Goal: Book appointment/travel/reservation

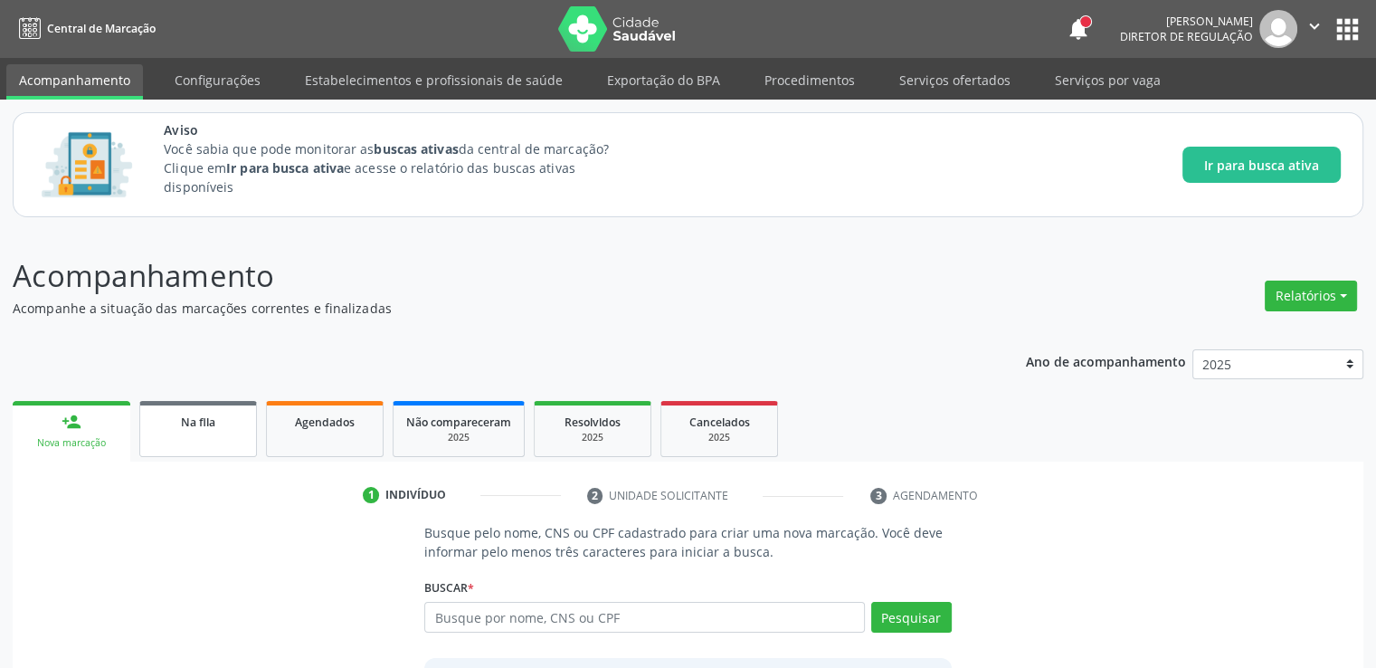
click at [222, 430] on link "Na fila" at bounding box center [198, 429] width 118 height 56
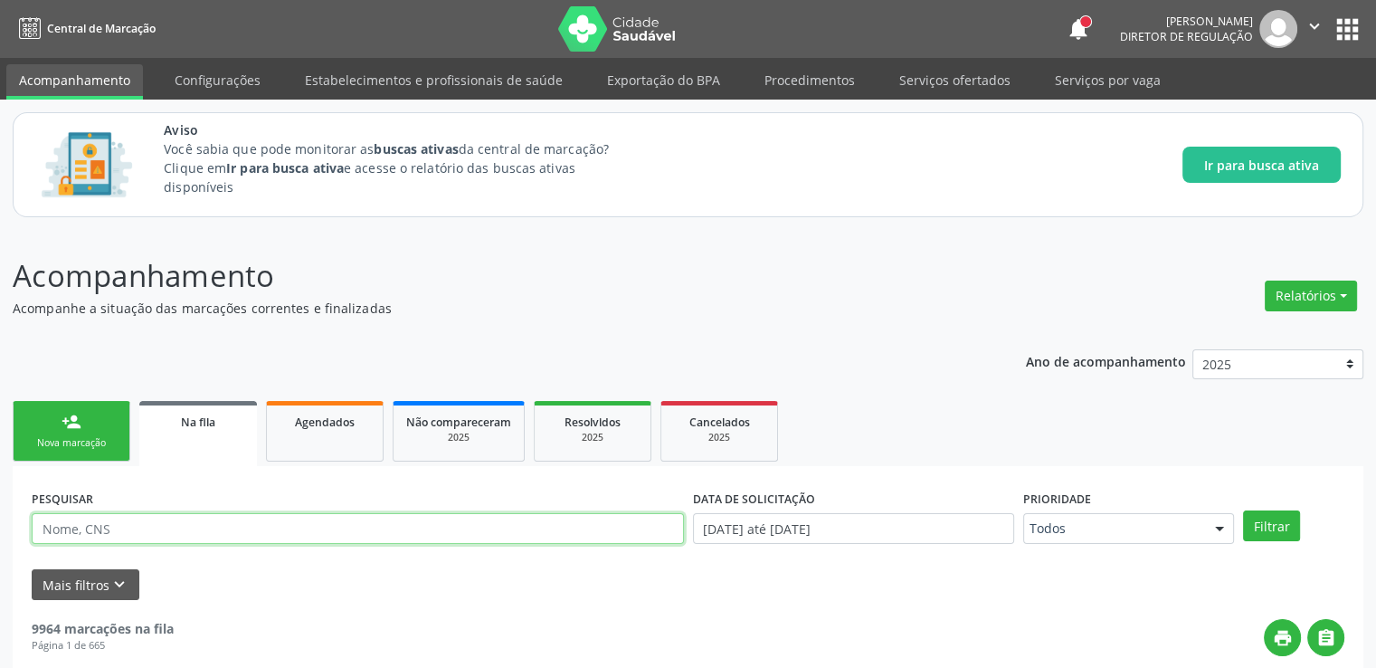
click at [211, 522] on input "text" at bounding box center [358, 528] width 652 height 31
paste input "700002487577708"
type input "700002487577708"
click at [1243, 510] on button "Filtrar" at bounding box center [1271, 525] width 57 height 31
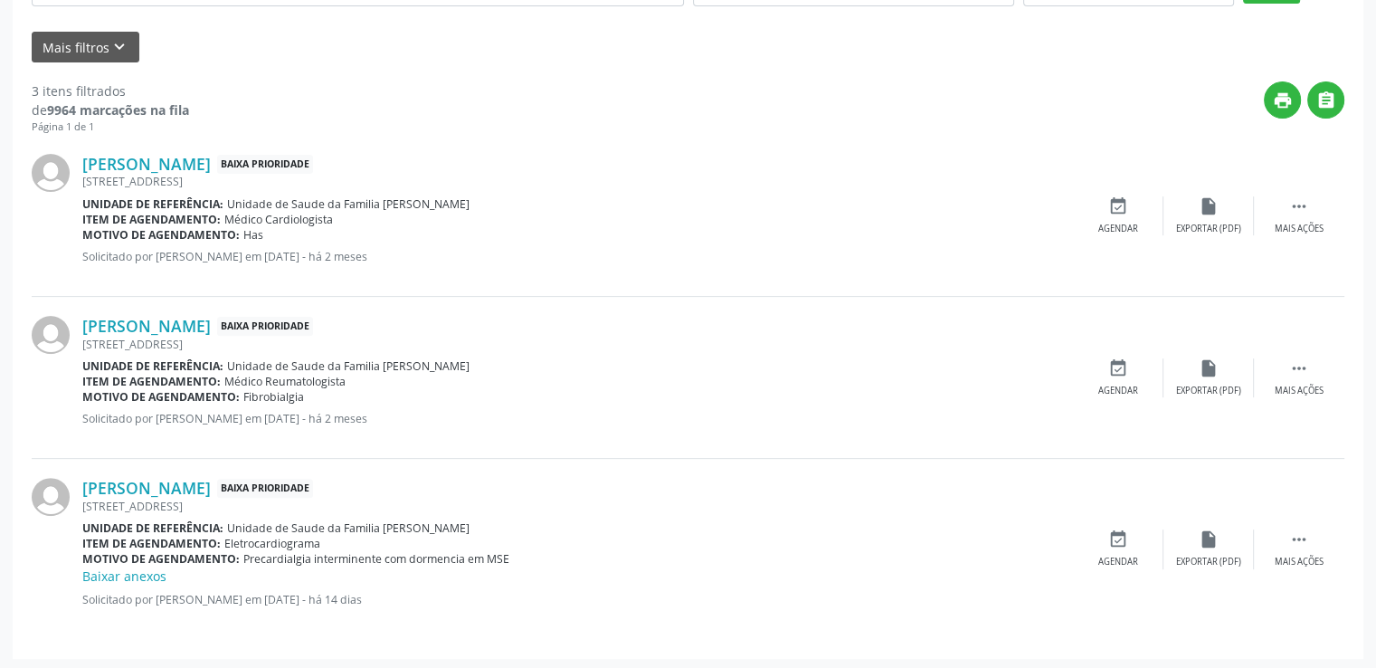
scroll to position [539, 0]
click at [1113, 540] on icon "event_available" at bounding box center [1119, 538] width 20 height 20
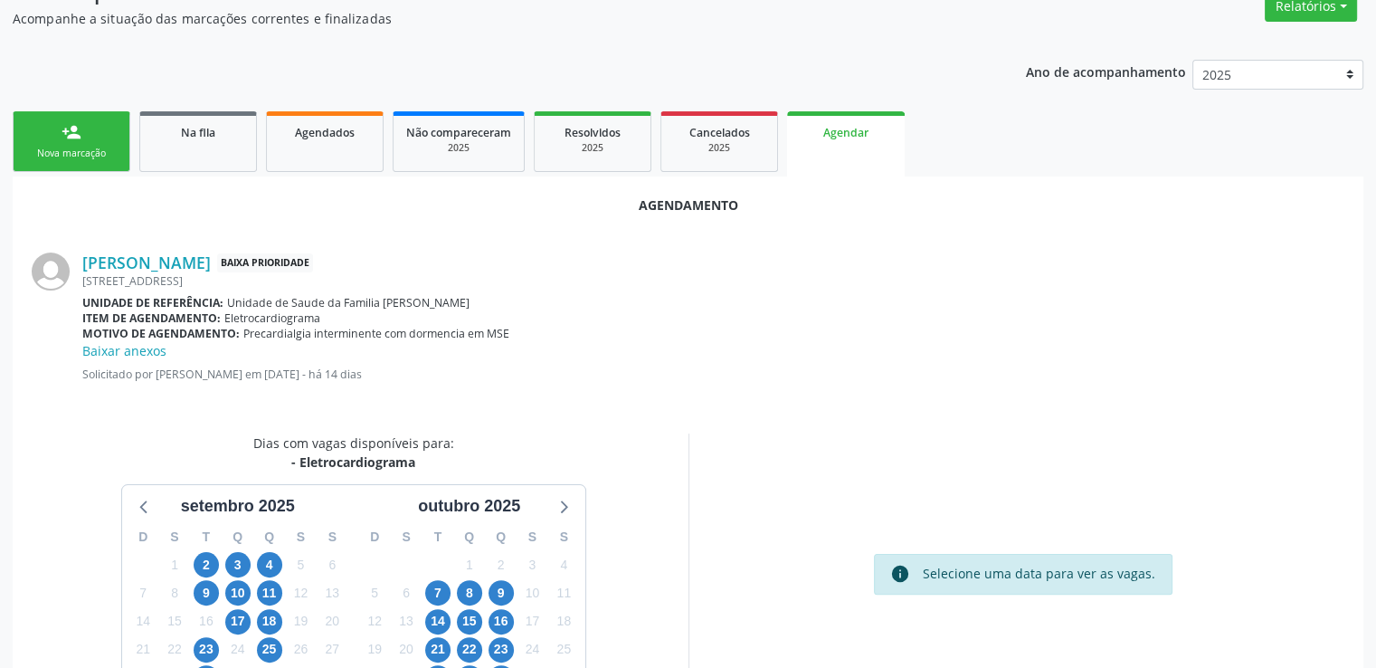
scroll to position [362, 0]
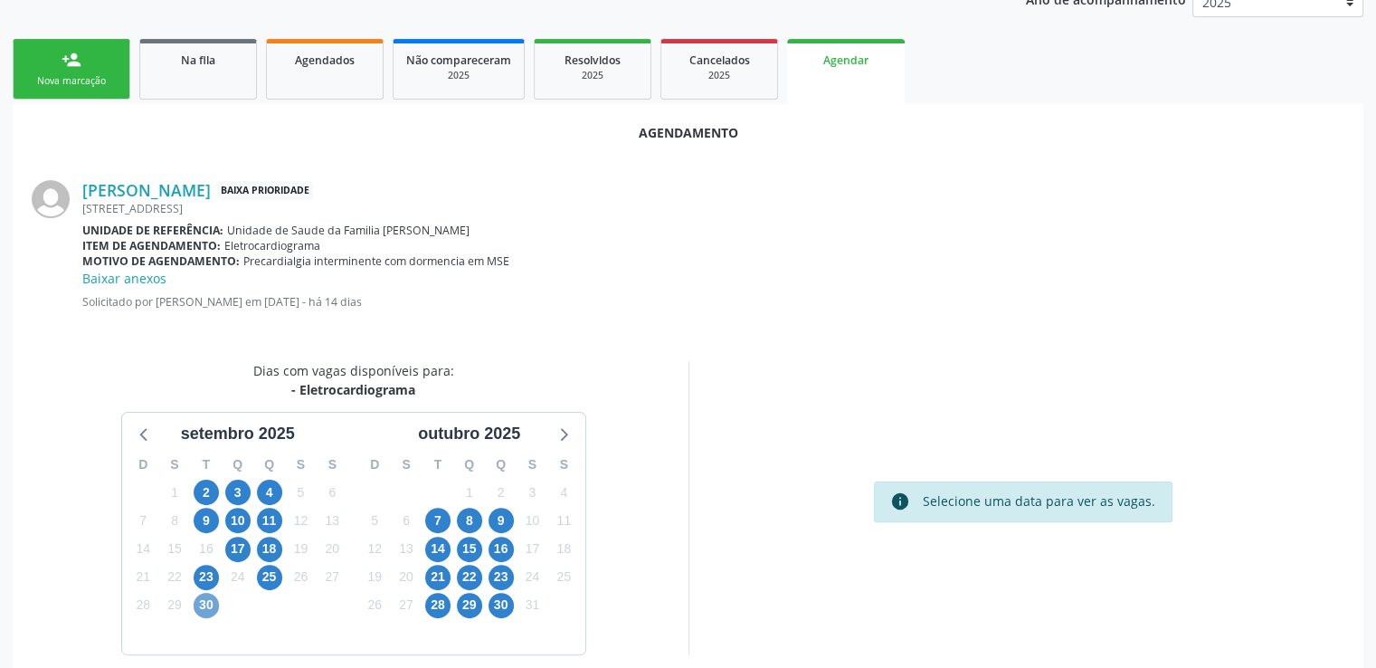
click at [212, 605] on span "30" at bounding box center [206, 605] width 25 height 25
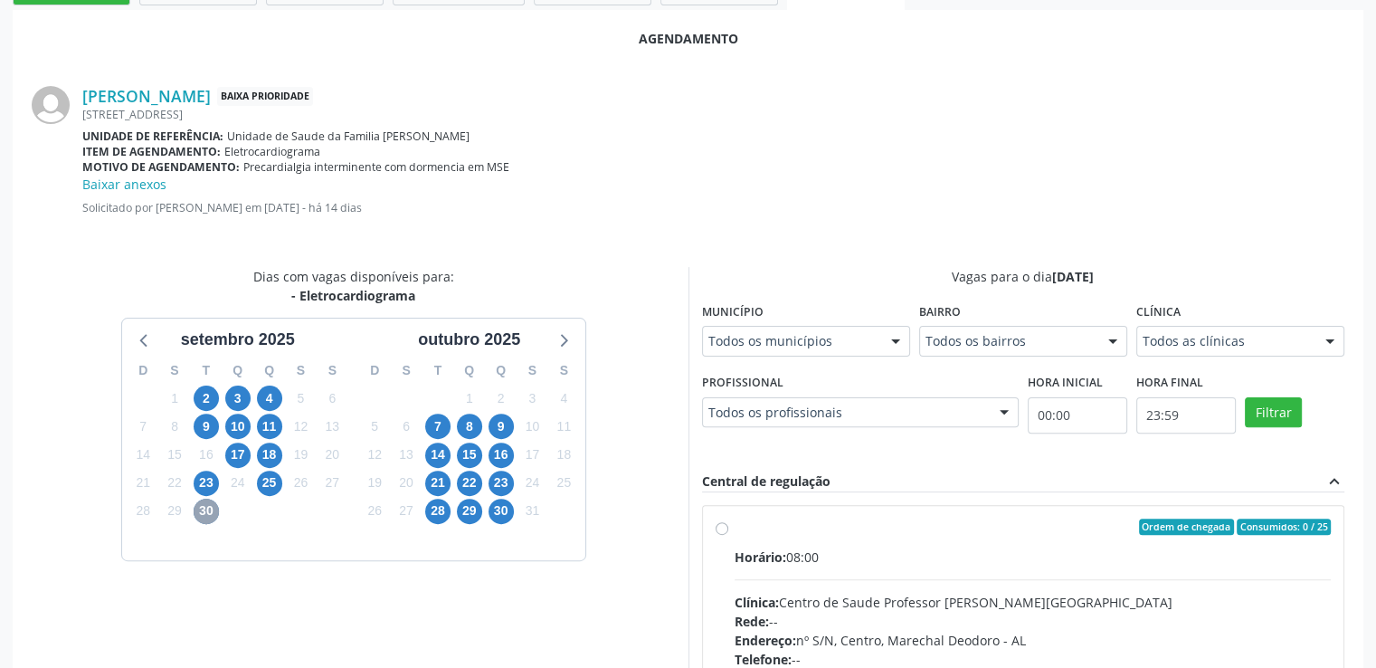
scroll to position [716, 0]
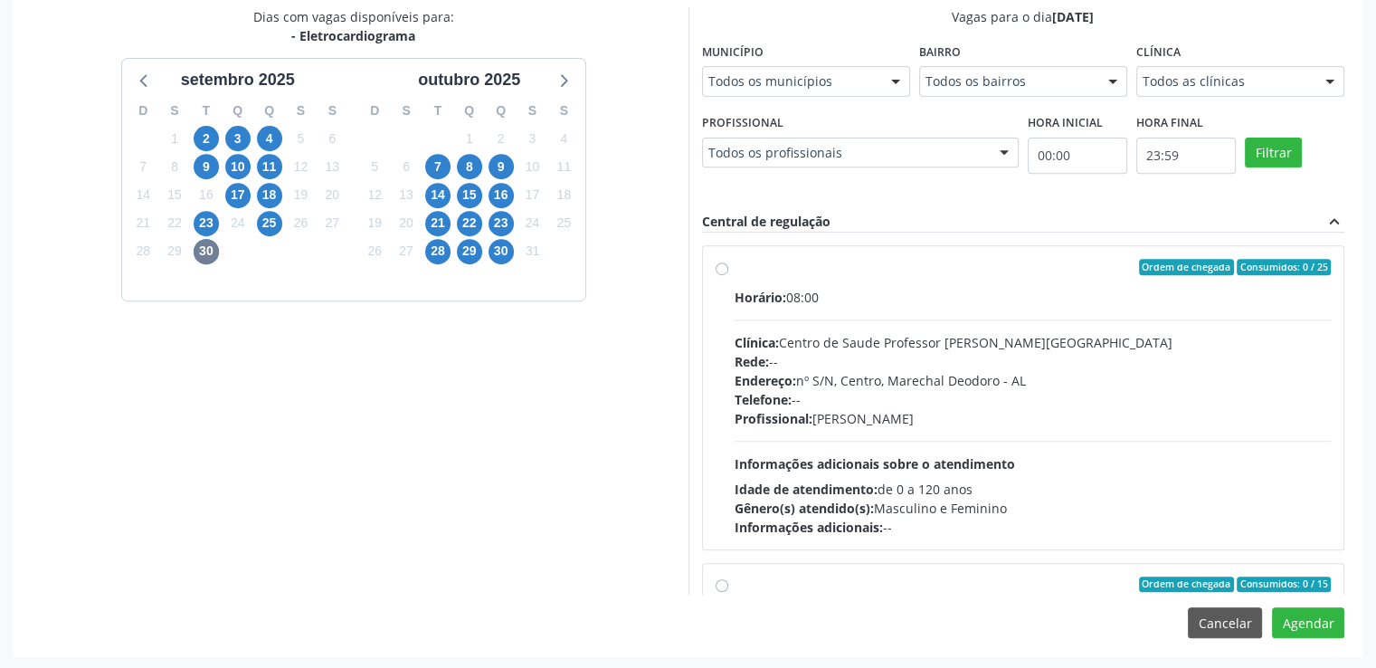
click at [718, 273] on div "Ordem de chegada Consumidos: 0 / 25 Horário: 08:00 Clínica: Centro de Saude Pro…" at bounding box center [1024, 398] width 616 height 278
radio input "true"
click at [718, 273] on div "Ordem de chegada Consumidos: 0 / 25 Horário: 08:00 Clínica: Centro de Saude Pro…" at bounding box center [1024, 398] width 616 height 278
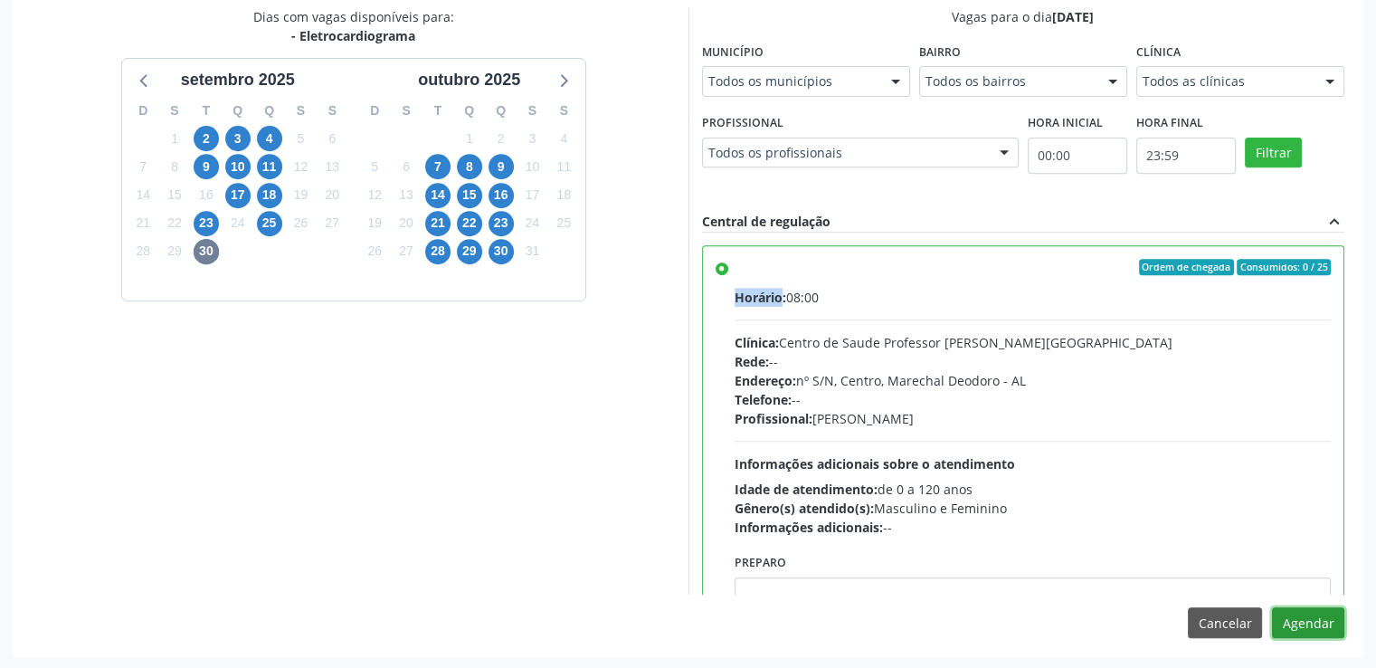
click at [1305, 624] on button "Agendar" at bounding box center [1308, 622] width 72 height 31
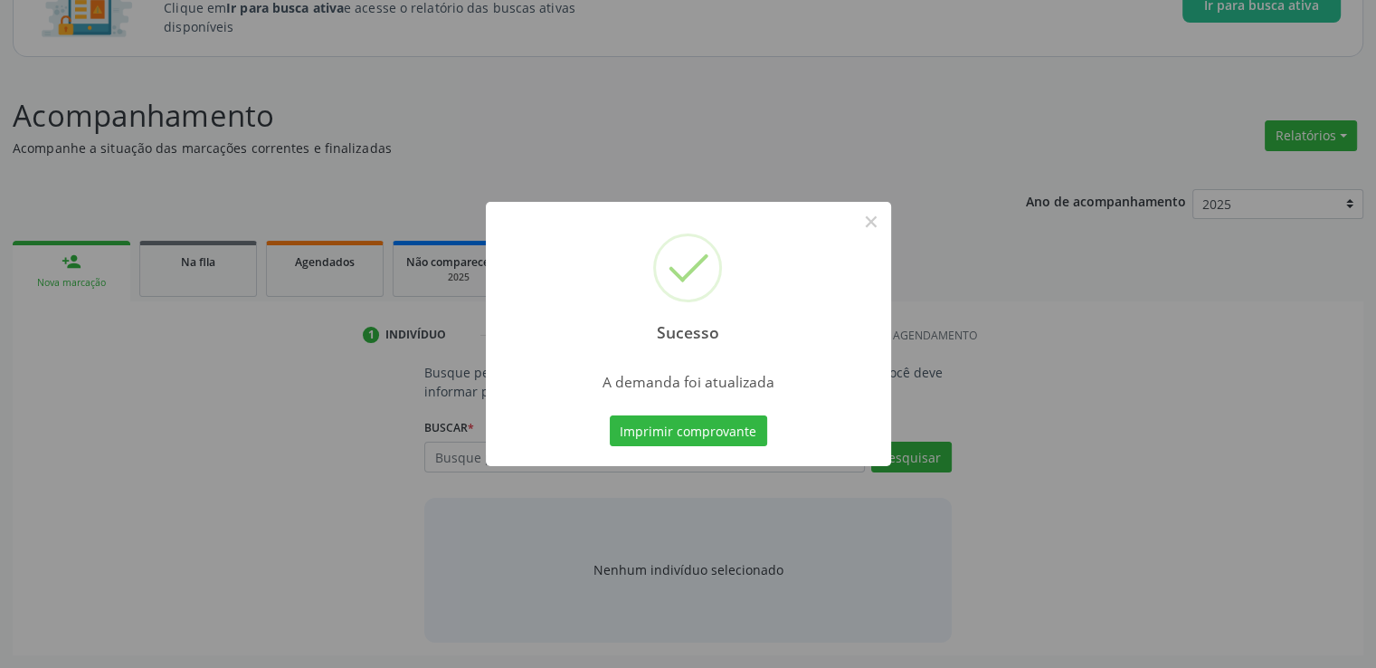
scroll to position [159, 0]
click at [862, 223] on button "×" at bounding box center [871, 221] width 31 height 31
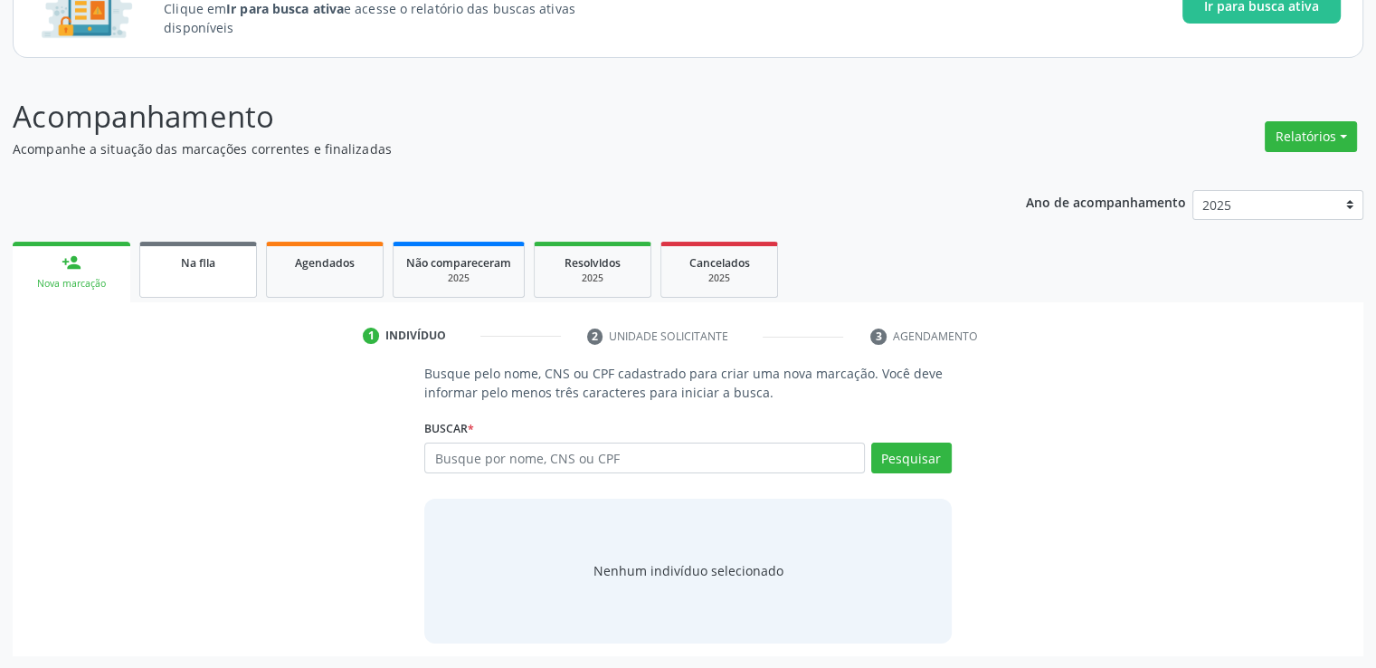
click at [170, 275] on link "Na fila" at bounding box center [198, 270] width 118 height 56
click at [170, 275] on div "Acompanhamento Acompanhe a situação das marcações correntes e finalizadas Relat…" at bounding box center [688, 375] width 1351 height 562
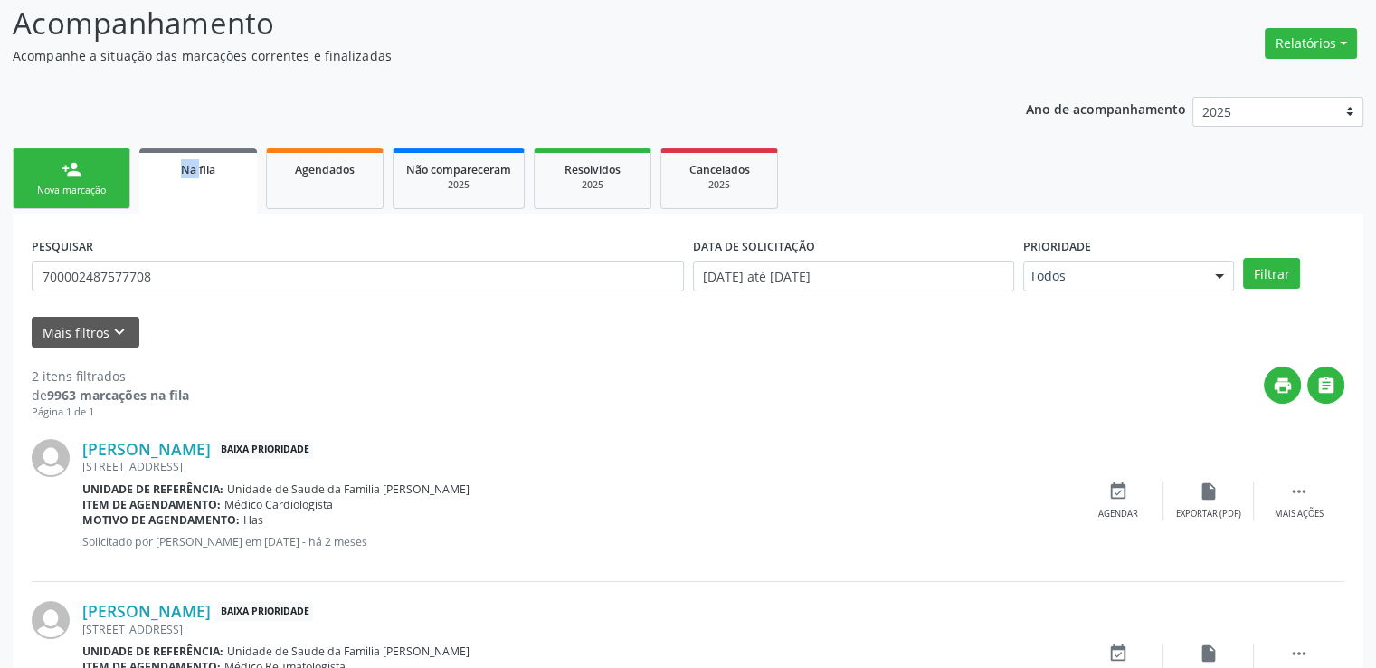
scroll to position [358, 0]
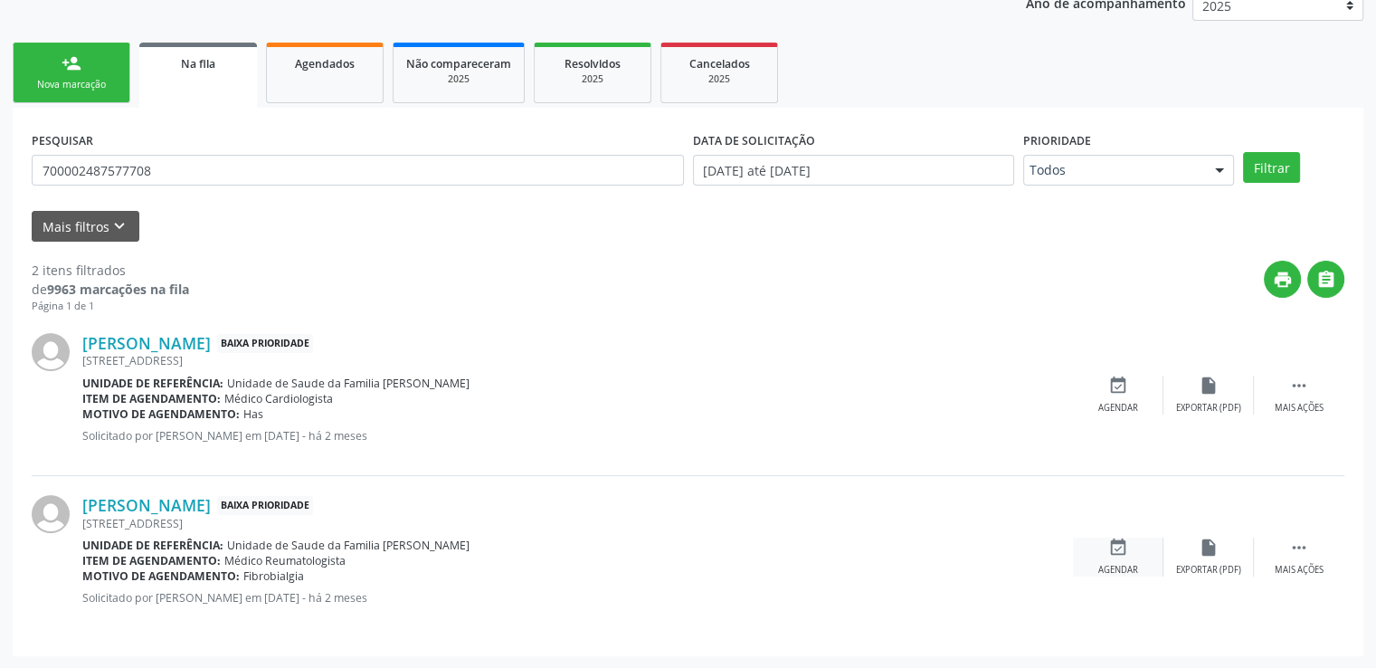
click at [1112, 551] on icon "event_available" at bounding box center [1119, 548] width 20 height 20
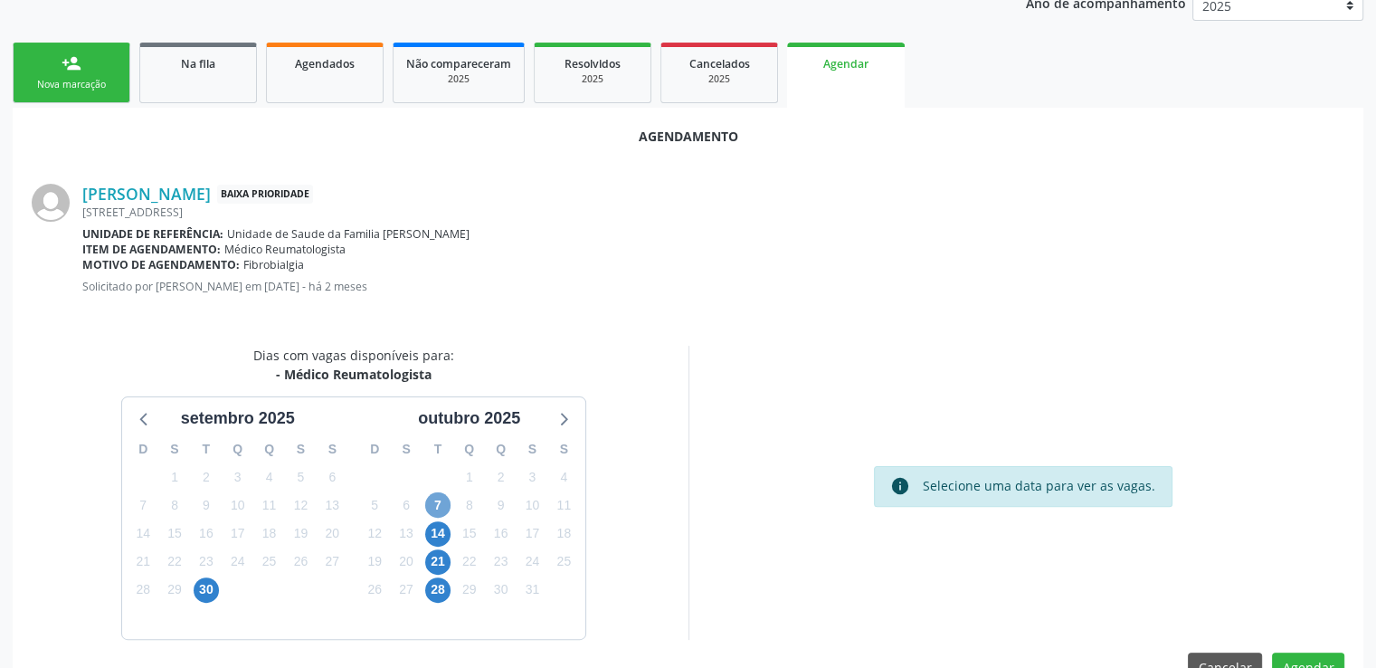
click at [442, 500] on span "7" at bounding box center [437, 504] width 25 height 25
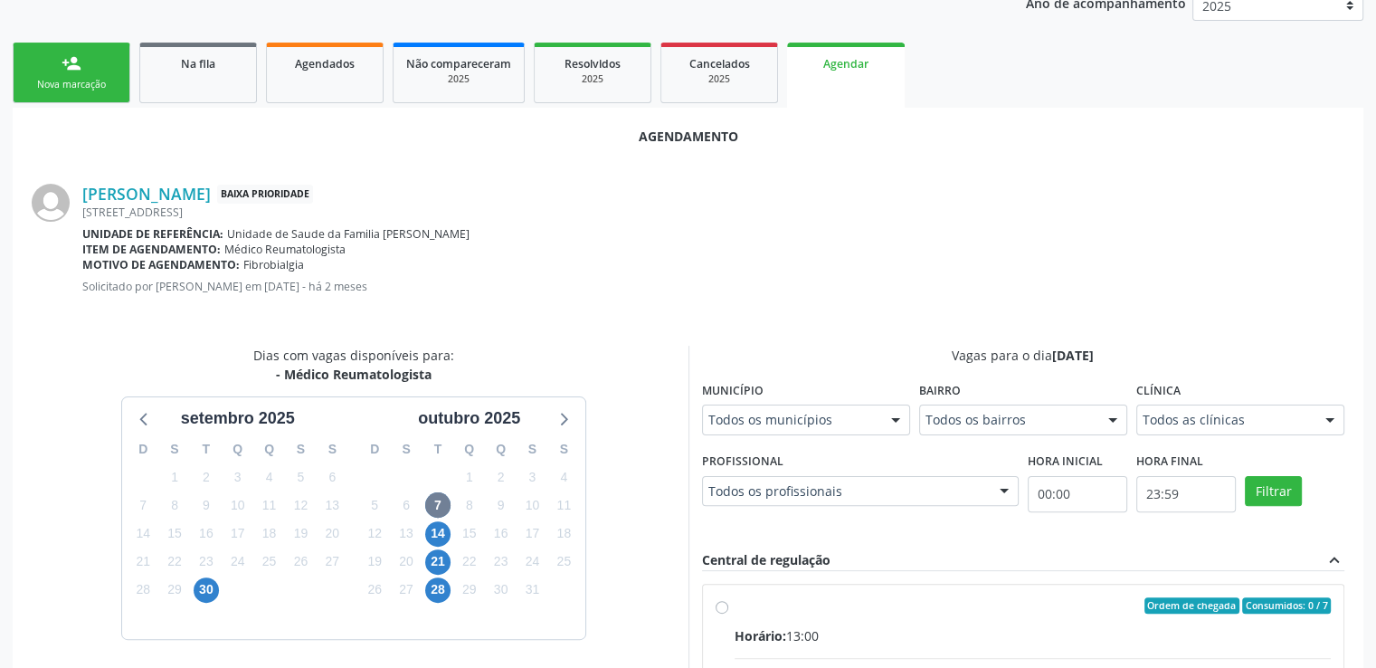
click at [724, 605] on input "Ordem de chegada Consumidos: 0 / 7 Horário: 13:00 Clínica: Centro de Saude Prof…" at bounding box center [722, 605] width 13 height 16
radio input "true"
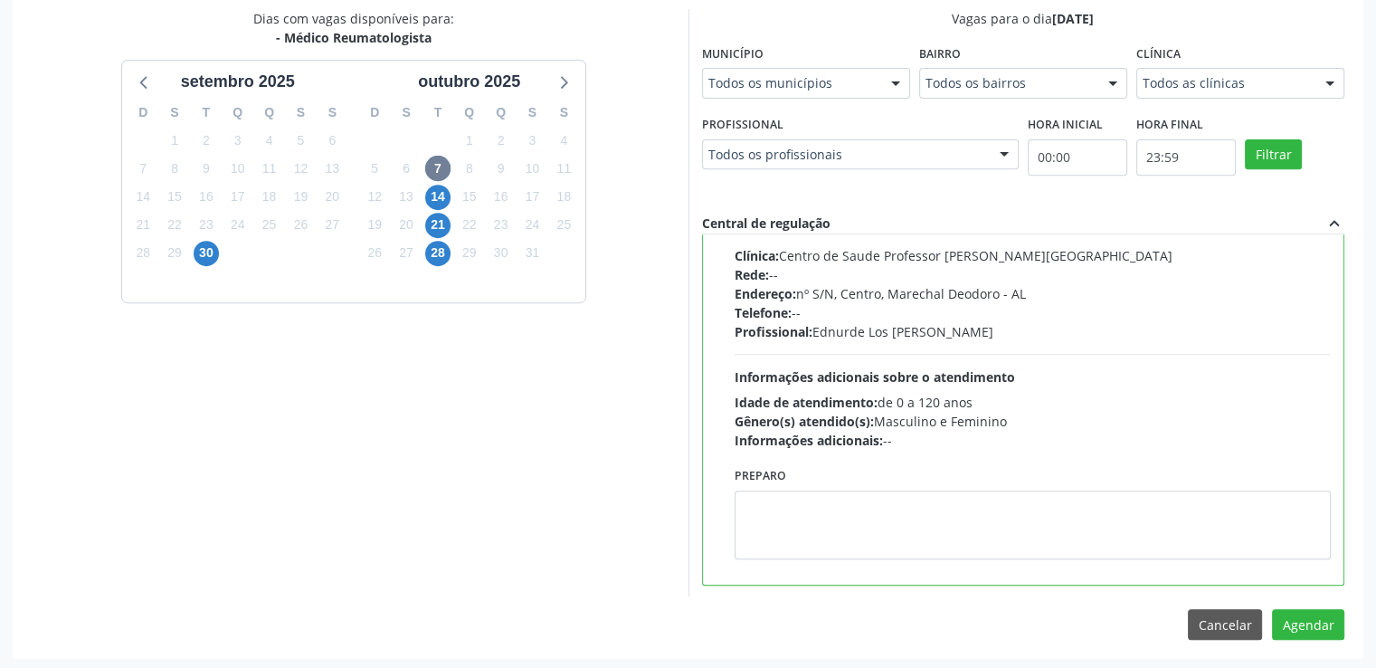
scroll to position [697, 0]
click at [1309, 626] on button "Agendar" at bounding box center [1308, 622] width 72 height 31
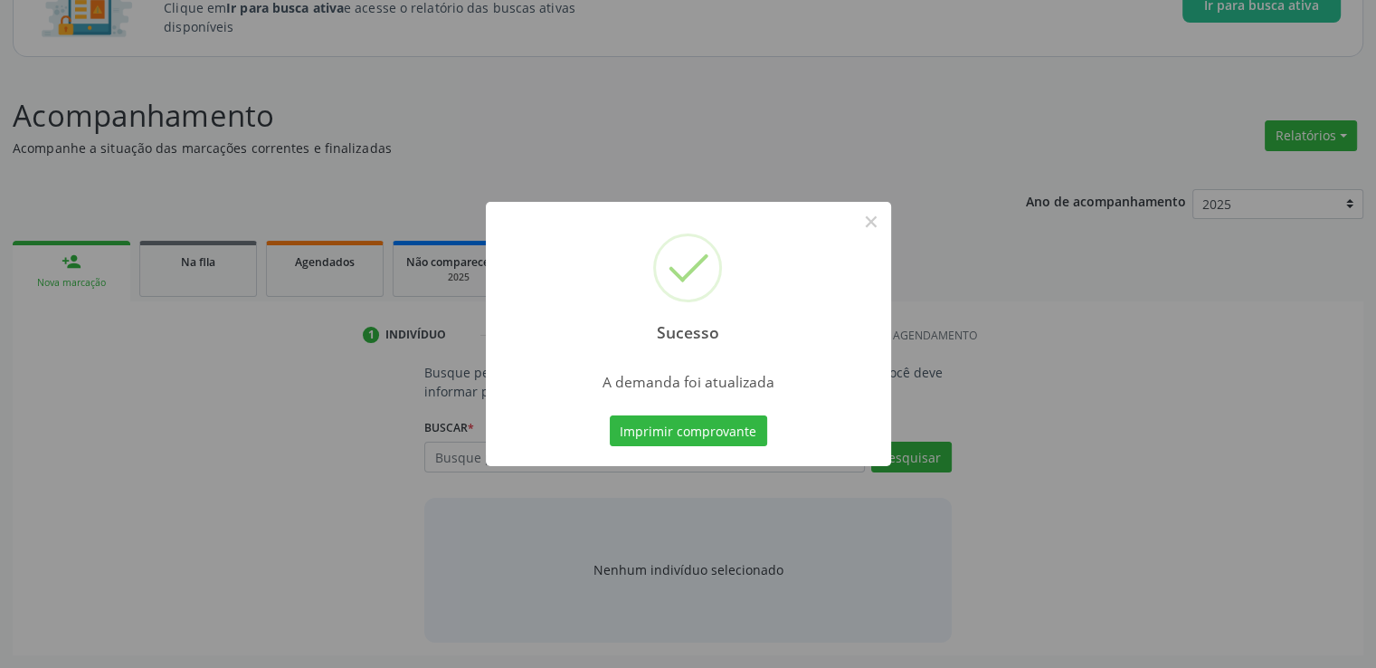
scroll to position [159, 0]
click at [876, 216] on button "×" at bounding box center [871, 221] width 31 height 31
click at [876, 216] on div "Sucesso × A demanda foi atualizada Imprimir comprovante Cancel" at bounding box center [688, 334] width 1376 height 668
